Goal: Information Seeking & Learning: Understand process/instructions

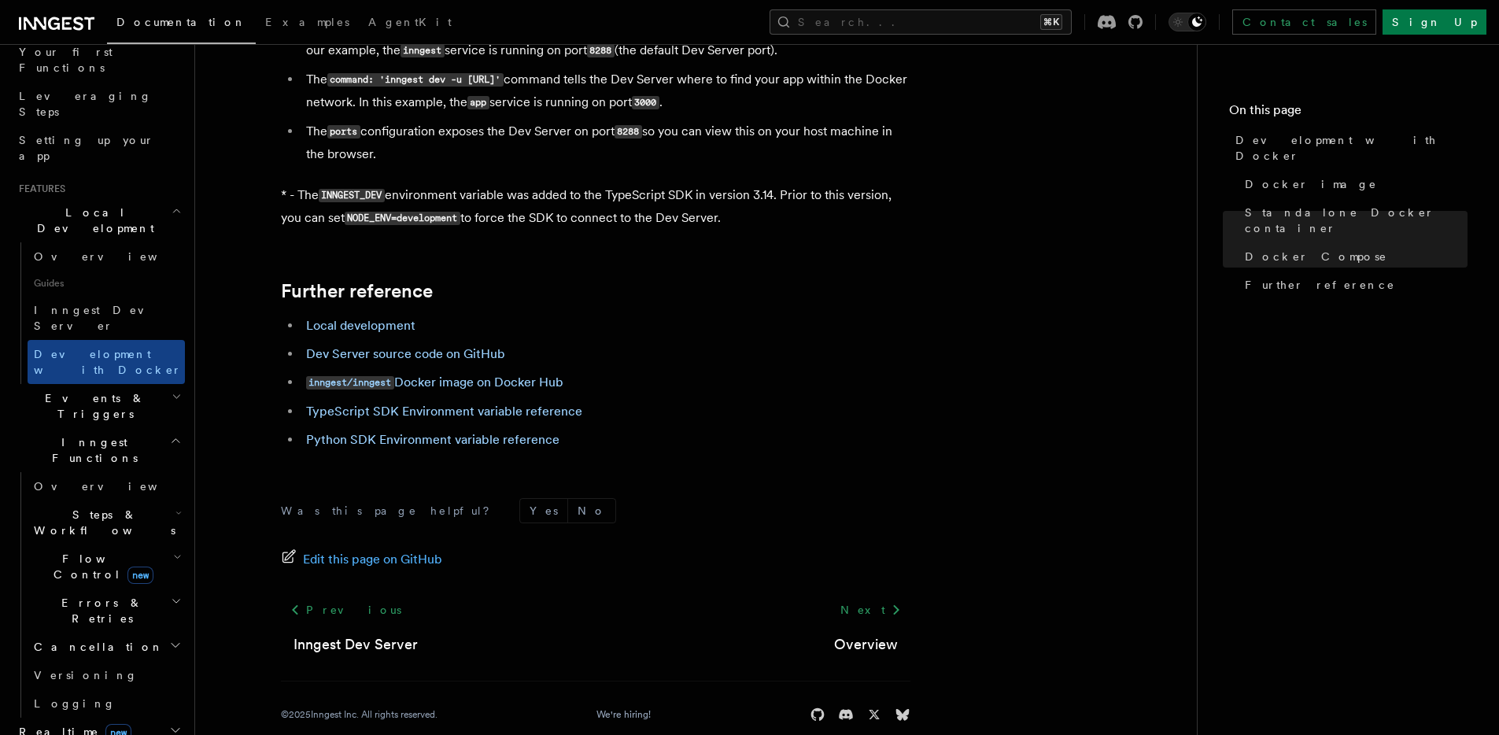
scroll to position [1553, 0]
click at [390, 319] on li "Local development" at bounding box center [605, 324] width 609 height 22
click at [392, 330] on link "Local development" at bounding box center [360, 323] width 109 height 15
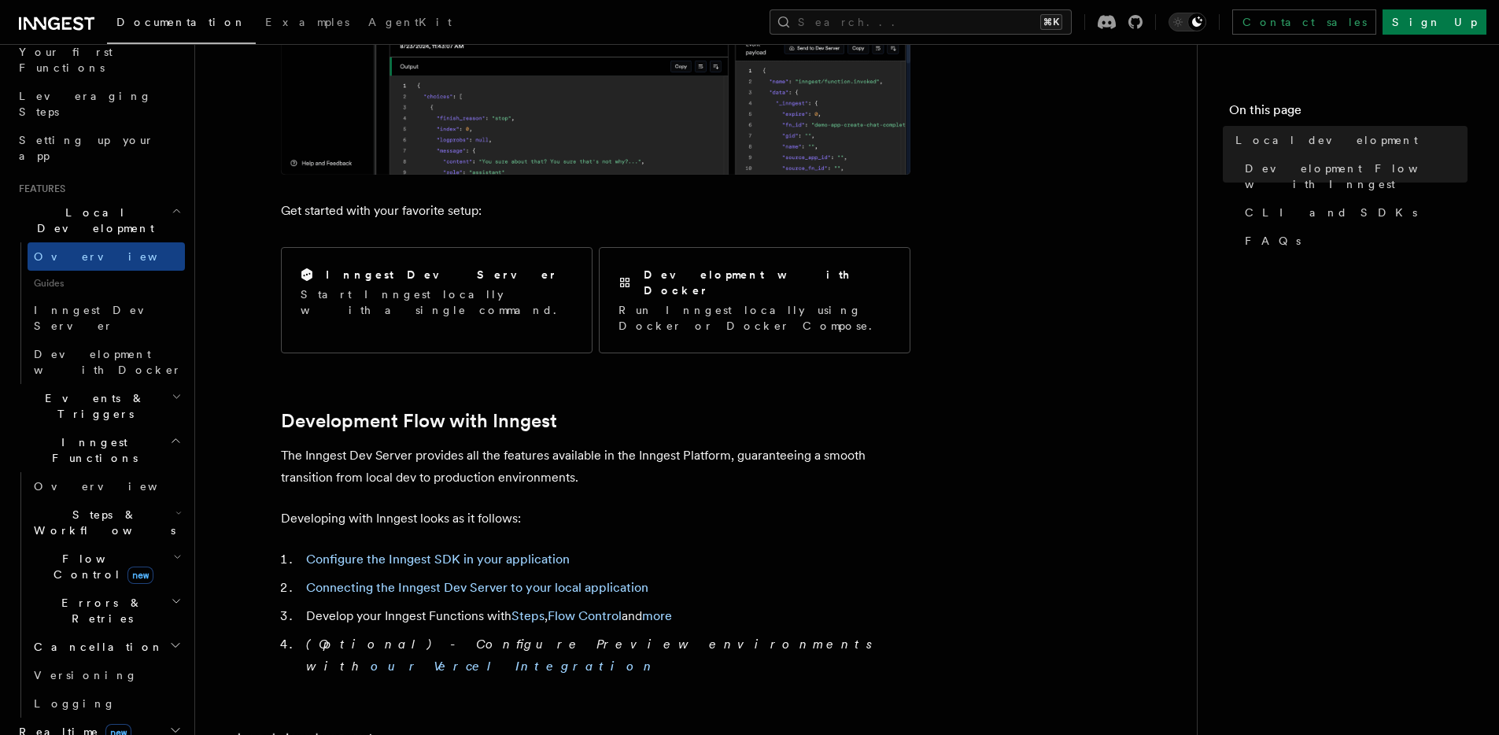
scroll to position [483, 0]
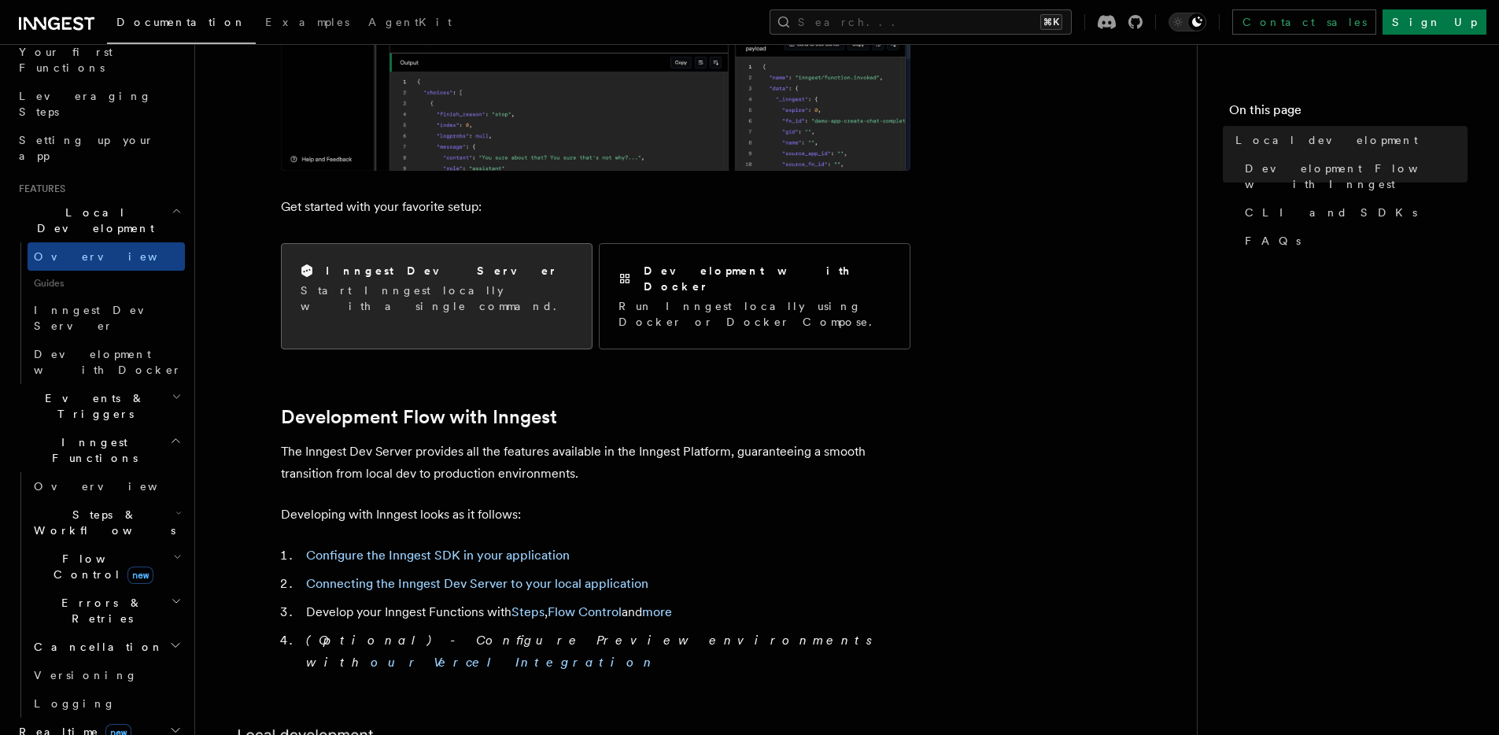
click at [440, 282] on p "Start Inngest locally with a single command." at bounding box center [437, 297] width 272 height 31
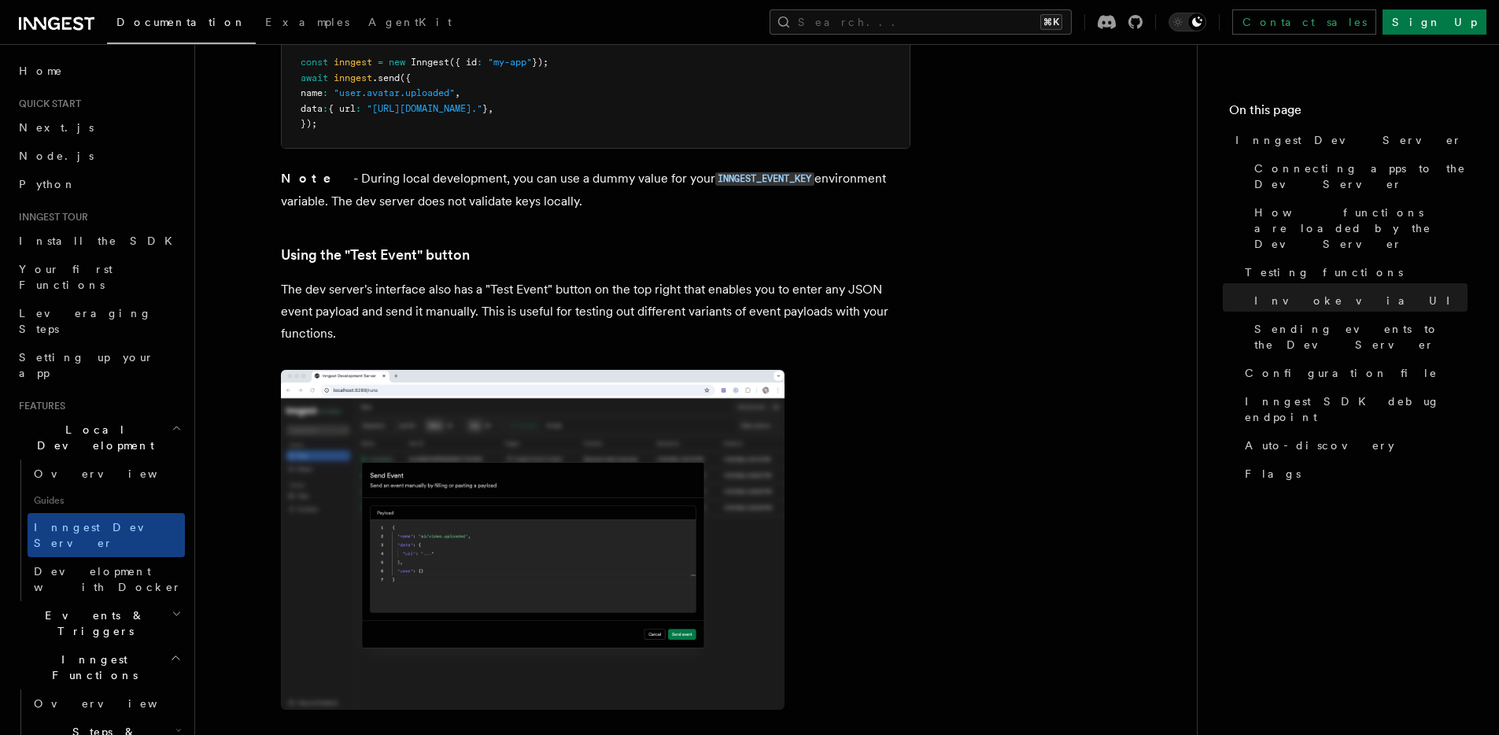
scroll to position [3132, 0]
